Goal: Task Accomplishment & Management: Use online tool/utility

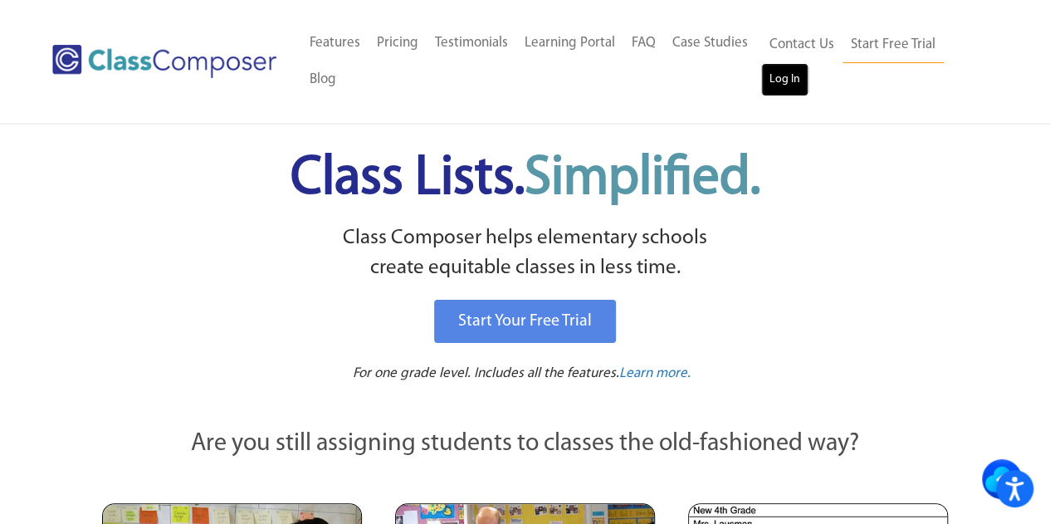
click at [792, 76] on link "Log In" at bounding box center [784, 79] width 47 height 33
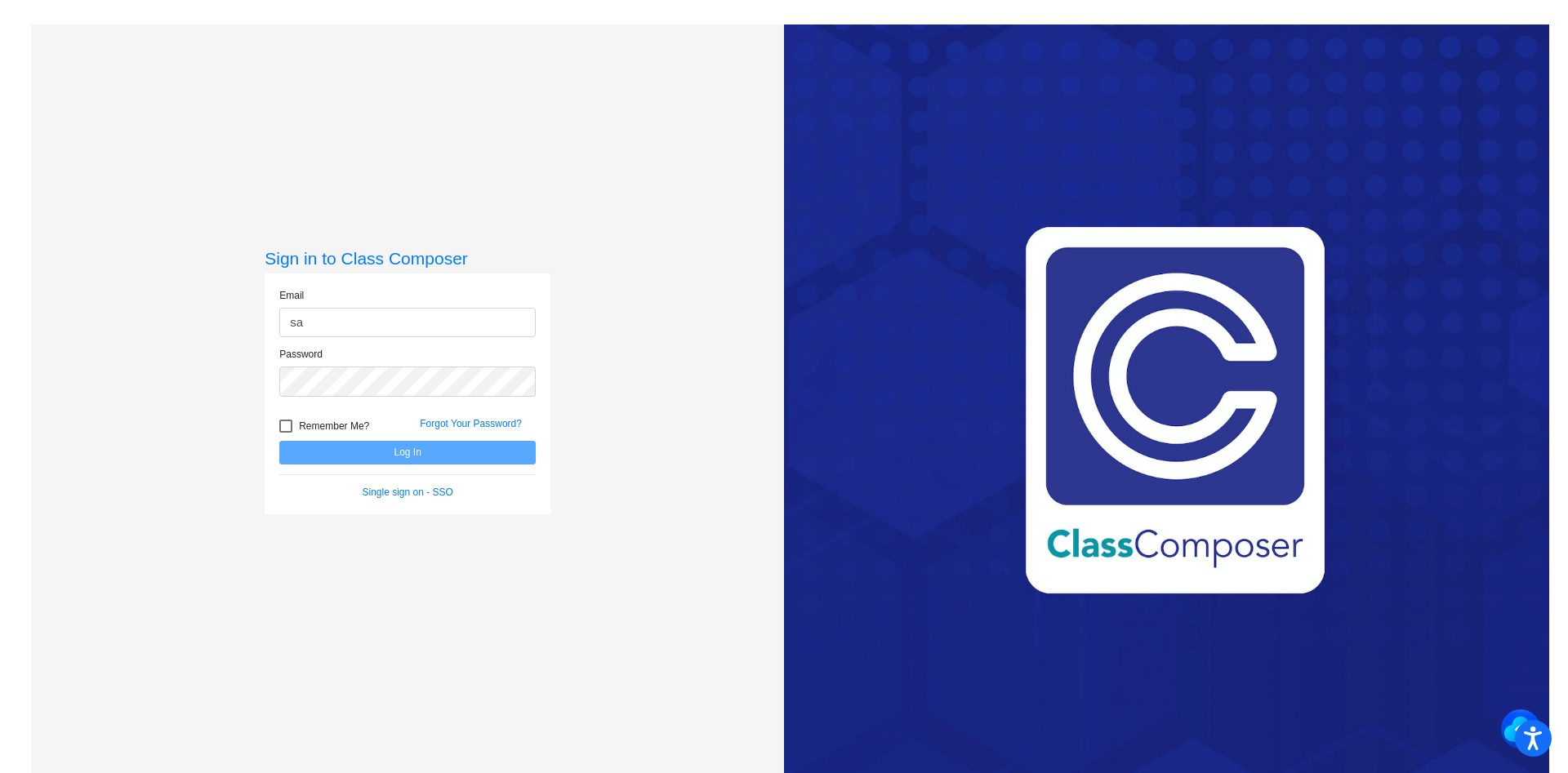
type input "sanzottag@victorschools.org"
click at [279, 441] on button "Log In" at bounding box center [407, 452] width 257 height 24
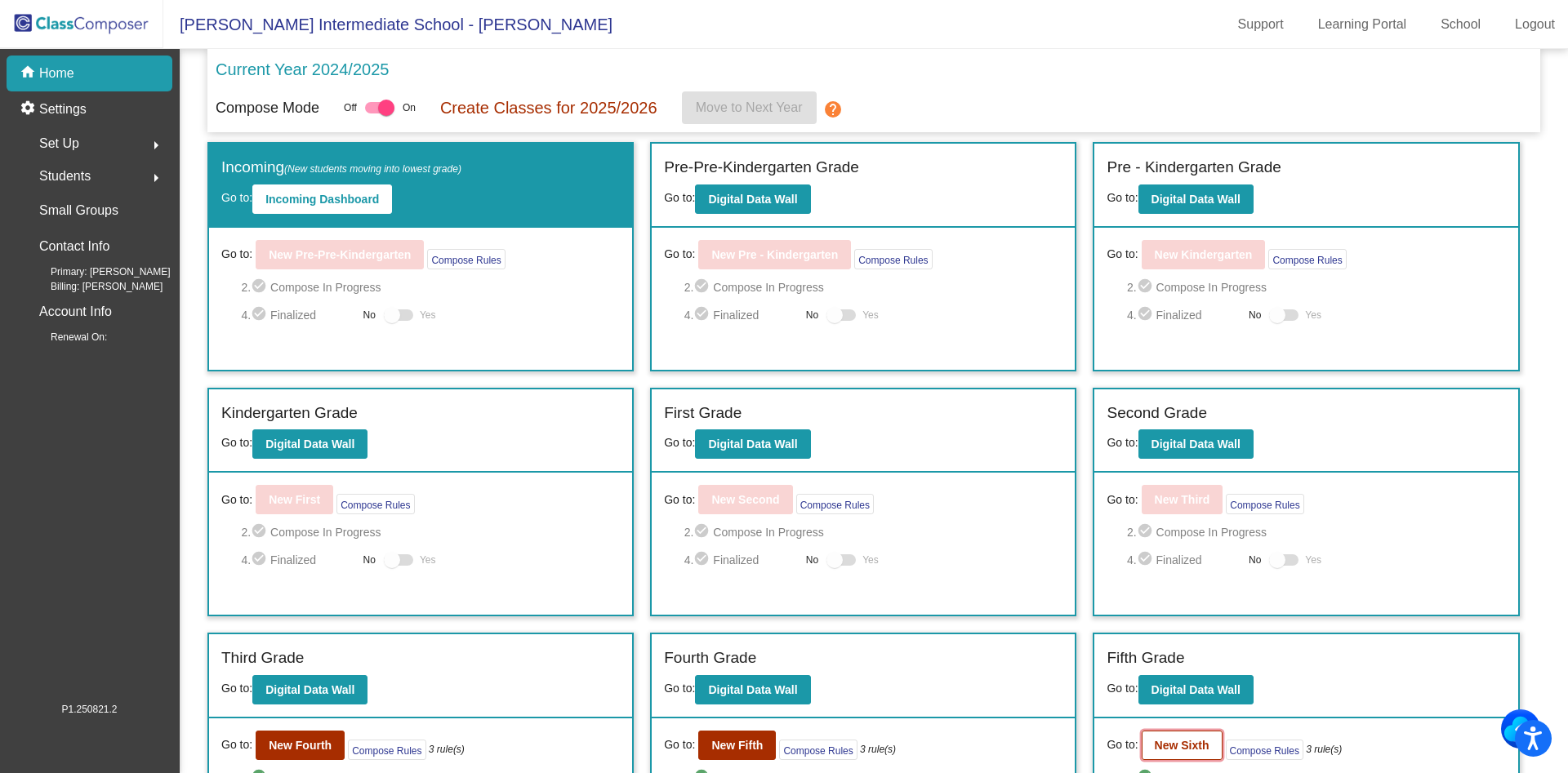
click at [1181, 743] on b "New Sixth" at bounding box center [1182, 744] width 55 height 13
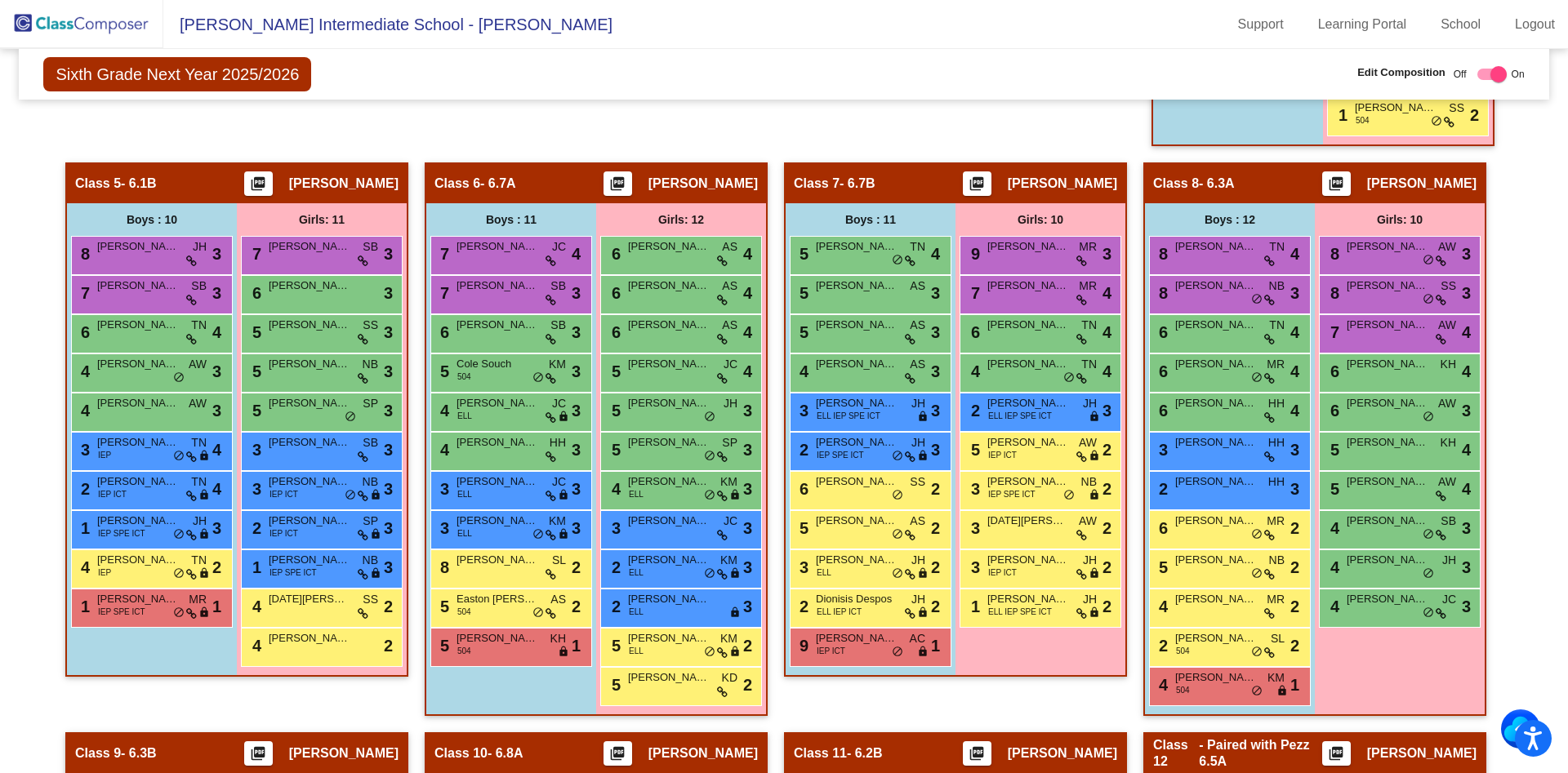
scroll to position [1196, 0]
